Goal: Communication & Community: Answer question/provide support

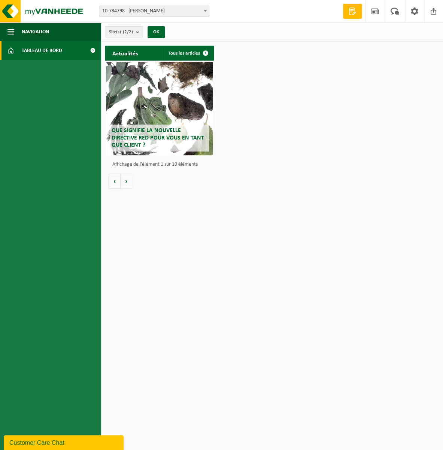
click at [205, 4] on div "Site: 10-784798 - TRAITEUR GERALDINE - JAMBES 10-895044 - TRAITEUR GERALDINE - …" at bounding box center [221, 11] width 443 height 23
click at [206, 6] on span at bounding box center [204, 11] width 7 height 10
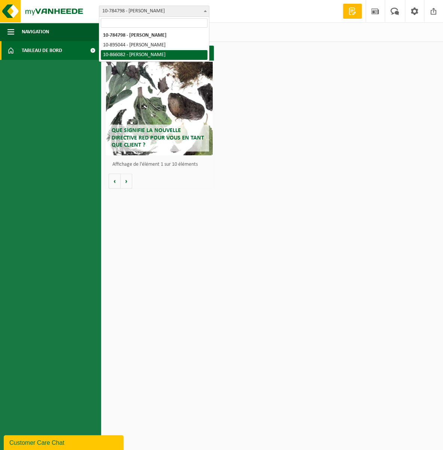
select select "102760"
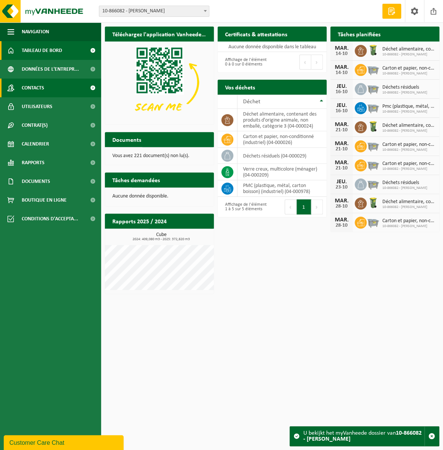
click at [46, 85] on link "Contacts" at bounding box center [50, 88] width 101 height 19
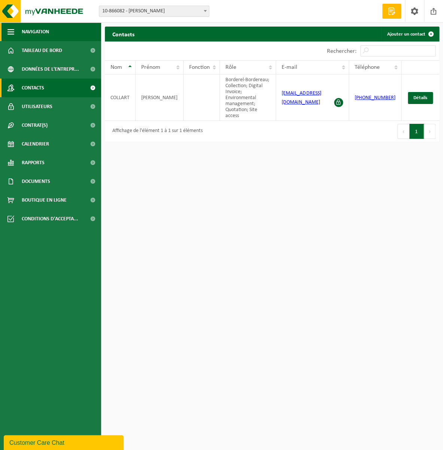
click at [11, 32] on span "button" at bounding box center [10, 31] width 7 height 19
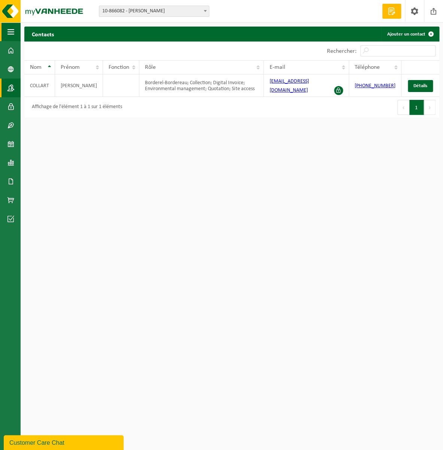
click at [12, 32] on span "button" at bounding box center [10, 31] width 7 height 19
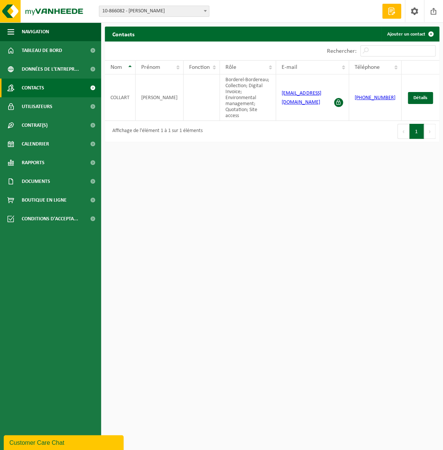
click at [46, 443] on div "Customer Care Chat" at bounding box center [63, 442] width 109 height 9
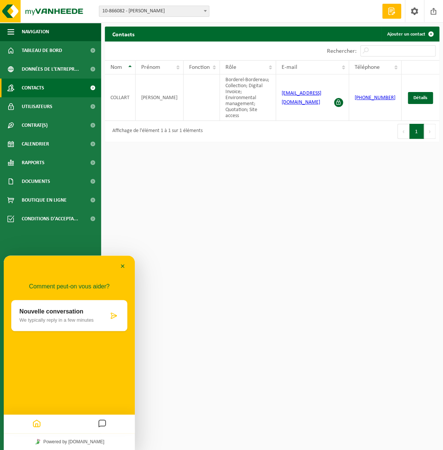
click at [82, 316] on div "Nouvelle conversation We typically reply in a few minutes" at bounding box center [63, 316] width 89 height 15
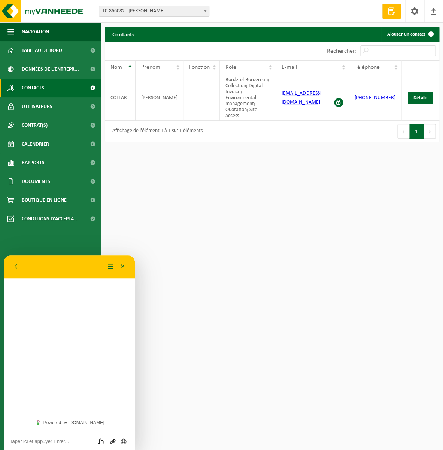
click at [68, 438] on div "Évaluez cette conversation Envoyer un fichier Insérer émoticône" at bounding box center [69, 441] width 119 height 7
click at [64, 440] on textarea at bounding box center [69, 441] width 119 height 6
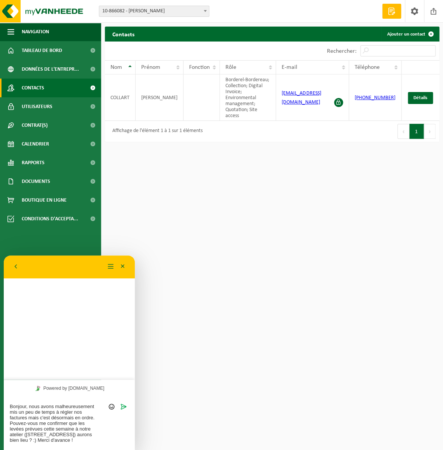
click at [26, 432] on textarea "Bonjour, nous avons malheureusement mis un peu de temps à régler nos factures m…" at bounding box center [69, 424] width 119 height 40
click at [66, 431] on textarea "Bonjour, nous avons malheureusement mis un peu de temps à régler nos factures m…" at bounding box center [69, 424] width 119 height 40
type textarea "Bonjour, nous avons malheureusement mis un peu de temps à régler nos factures m…"
click at [55, 444] on textarea "Bonjour, nous avons malheureusement mis un peu de temps à régler nos factures m…" at bounding box center [69, 422] width 119 height 46
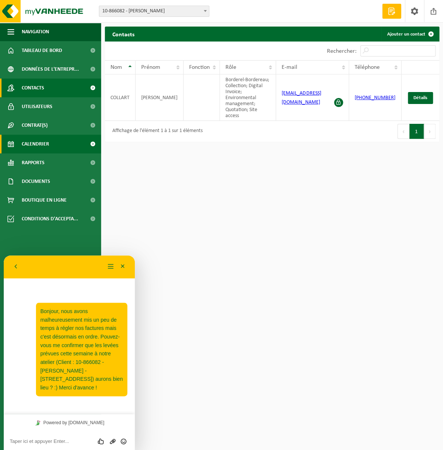
click at [43, 140] on span "Calendrier" at bounding box center [35, 144] width 27 height 19
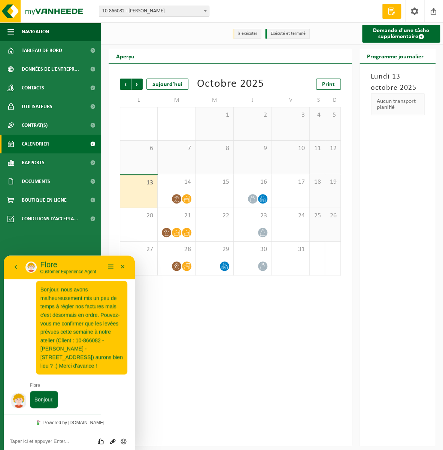
scroll to position [13, 0]
click at [78, 438] on div "Évaluez cette conversation Envoyer un fichier Insérer émoticône" at bounding box center [69, 441] width 119 height 7
click at [67, 444] on textarea at bounding box center [69, 441] width 119 height 6
click at [49, 393] on div "Bonjour," at bounding box center [44, 400] width 28 height 18
click at [49, 395] on div "Bonjour," at bounding box center [44, 400] width 28 height 18
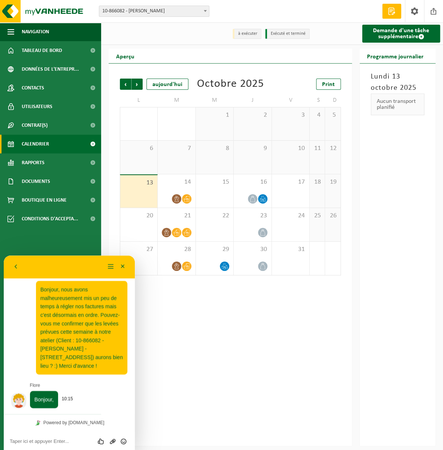
click at [50, 398] on span "Bonjour," at bounding box center [43, 400] width 19 height 6
click at [62, 437] on div "Évaluez cette conversation Envoyer un fichier Insérer émoticône" at bounding box center [69, 441] width 131 height 19
click at [61, 441] on textarea at bounding box center [69, 441] width 119 height 6
type textarea "Bonjour Flore. :)"
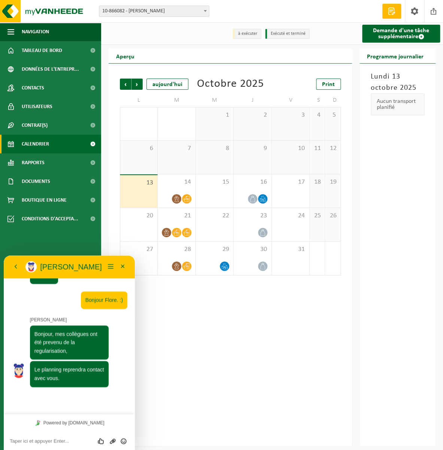
scroll to position [116, 0]
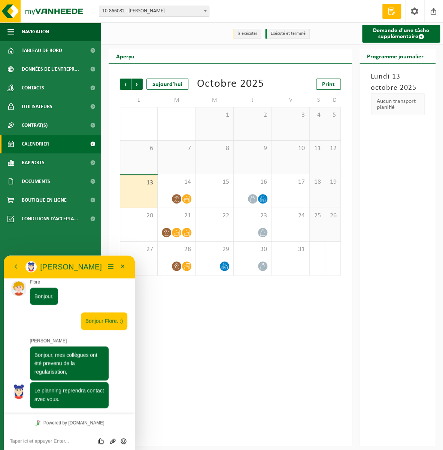
click at [77, 441] on textarea at bounding box center [69, 441] width 119 height 6
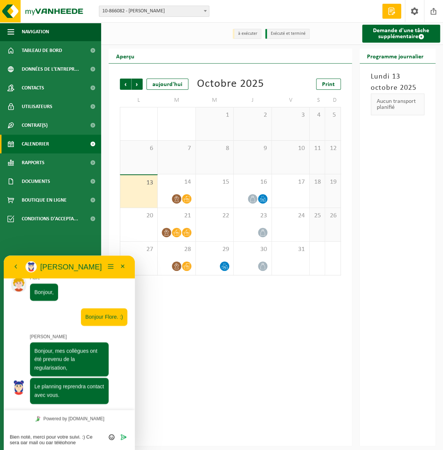
type textarea "Bien noté, merci pour votre suivi. :) Ce sera par mail ou par téléphone ?"
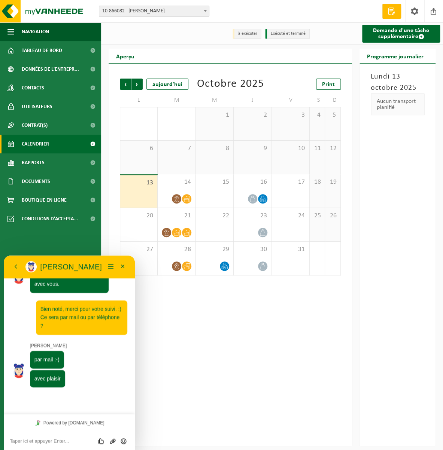
scroll to position [210, 0]
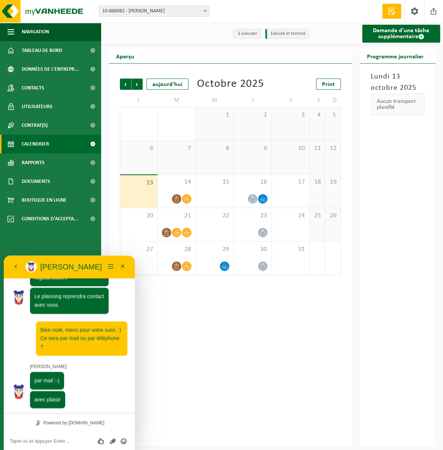
click at [53, 442] on textarea at bounding box center [69, 441] width 119 height 6
click at [418, 10] on span at bounding box center [414, 11] width 11 height 22
